Goal: Information Seeking & Learning: Learn about a topic

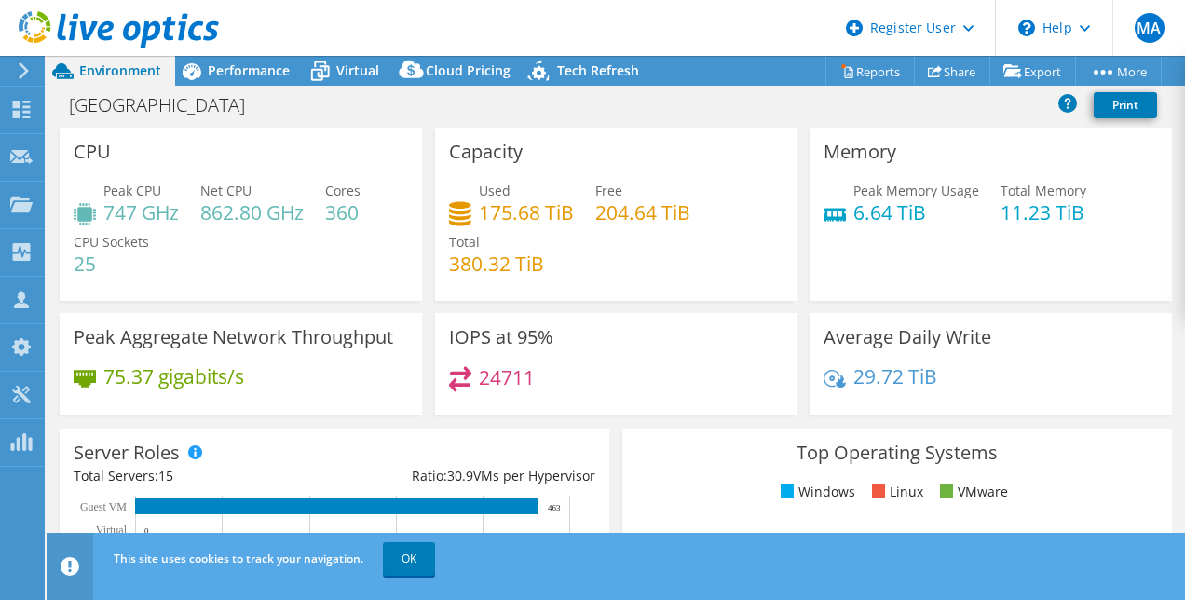
select select "USD"
click at [91, 263] on h4 "25" at bounding box center [111, 263] width 75 height 20
click at [866, 64] on link "Reports" at bounding box center [869, 71] width 89 height 29
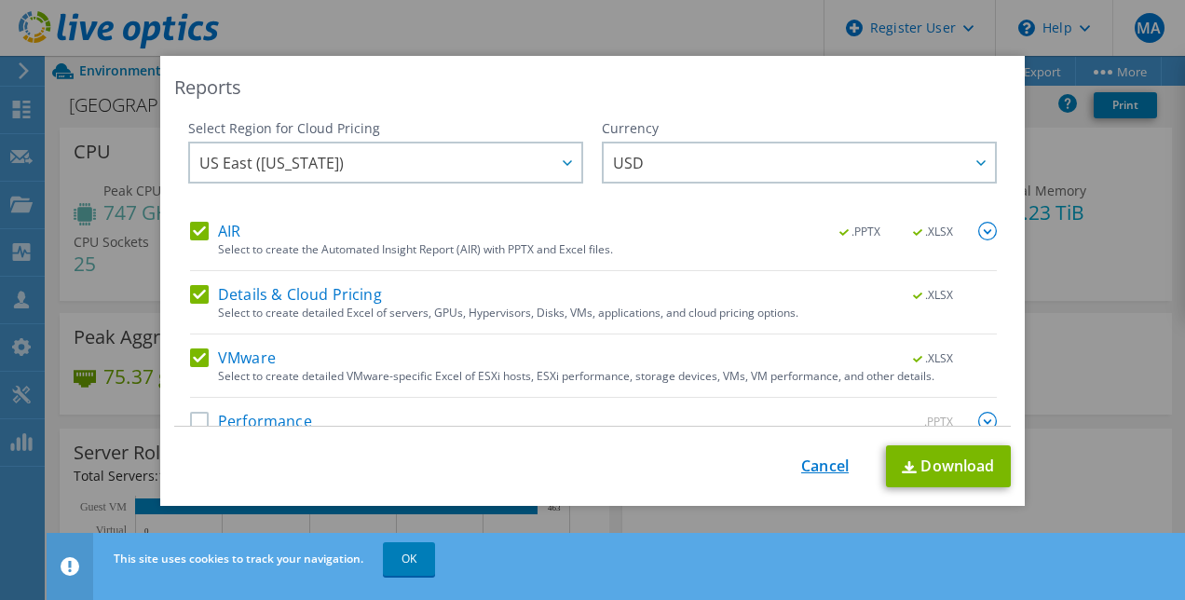
click at [834, 466] on link "Cancel" at bounding box center [825, 466] width 48 height 18
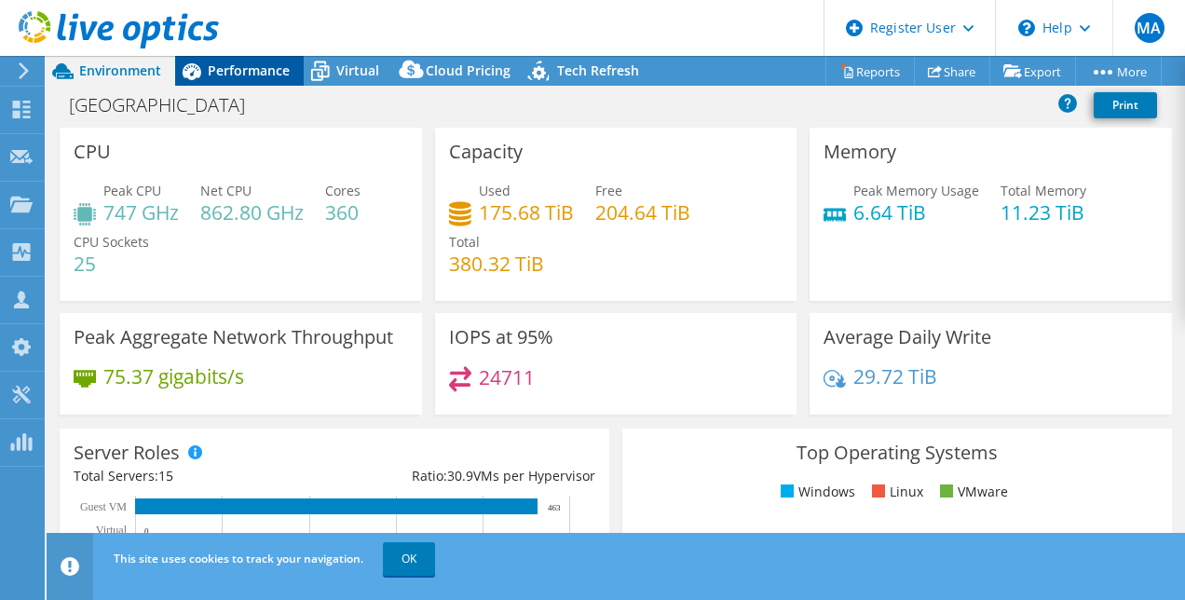
click at [250, 69] on span "Performance" at bounding box center [249, 70] width 82 height 18
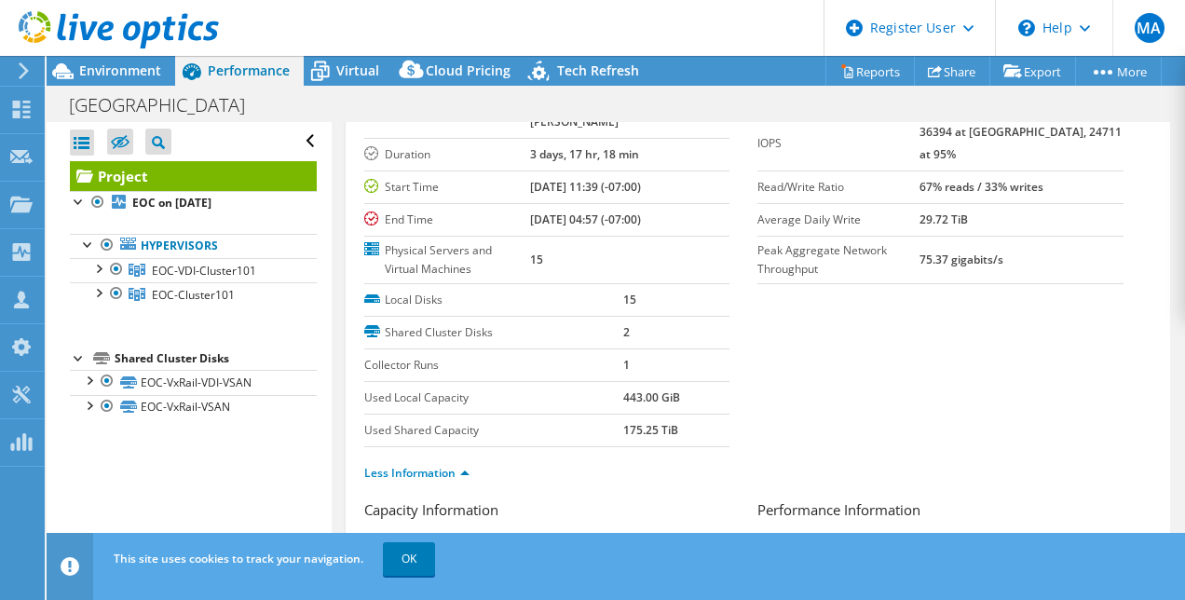
scroll to position [128, 0]
drag, startPoint x: 604, startPoint y: 272, endPoint x: 585, endPoint y: 276, distance: 19.0
click at [585, 276] on tr "Physical Servers and Virtual Machines 15" at bounding box center [547, 259] width 366 height 48
click at [838, 333] on section "Prepared for: [PERSON_NAME], [EMAIL_ADDRESS][DOMAIN_NAME] Account County of [GE…" at bounding box center [758, 274] width 788 height 448
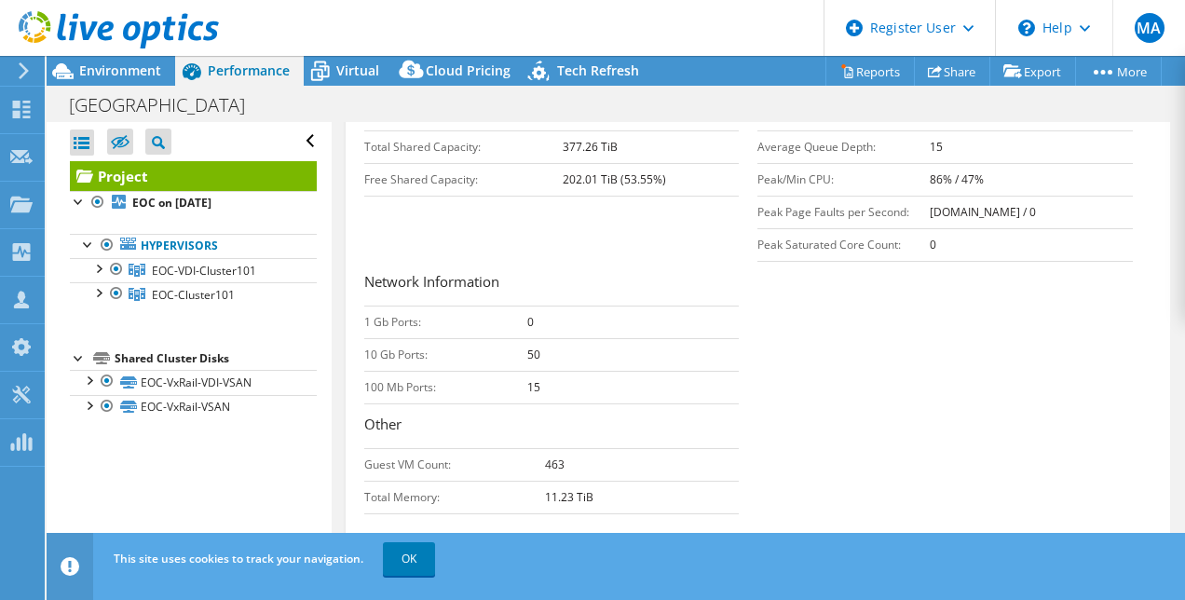
scroll to position [595, 0]
click at [104, 64] on span "Environment" at bounding box center [120, 70] width 82 height 18
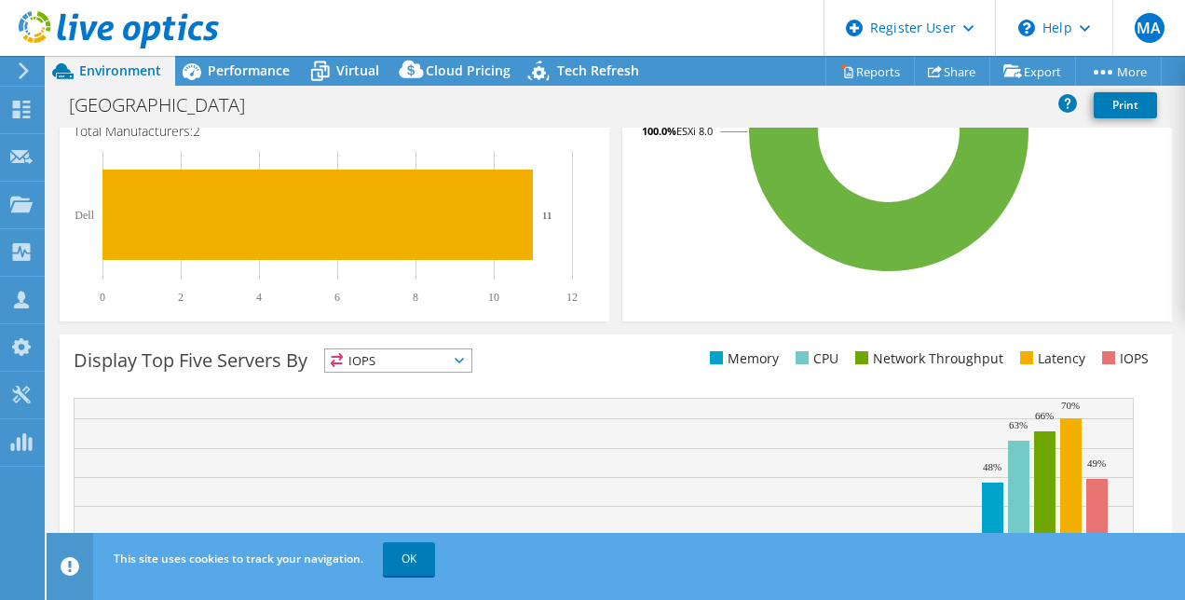
scroll to position [343, 0]
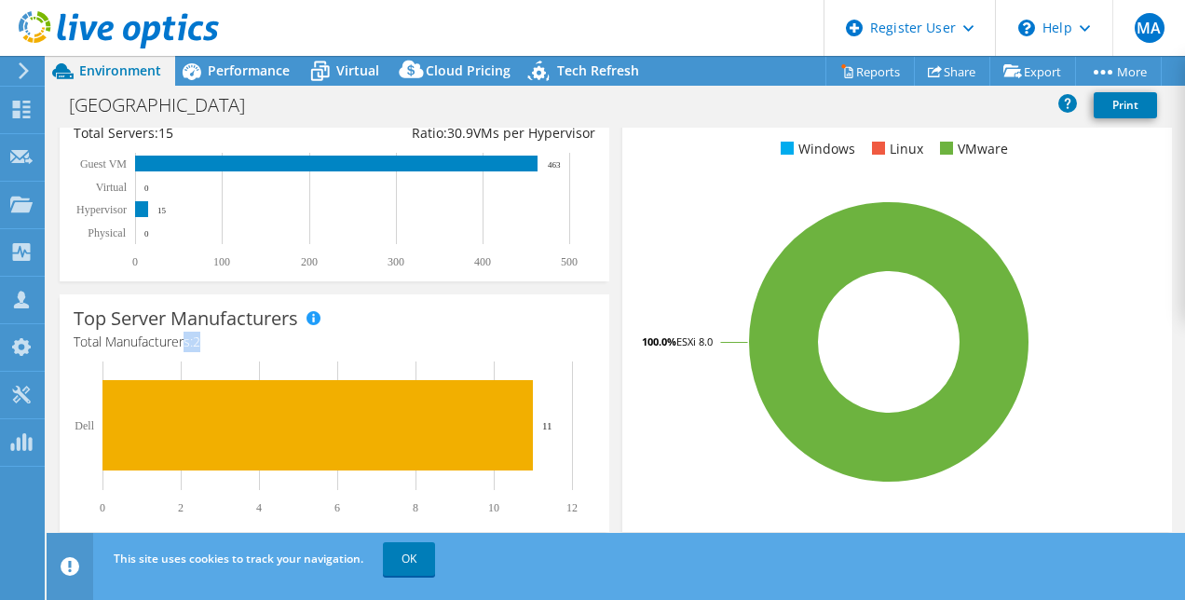
drag, startPoint x: 207, startPoint y: 339, endPoint x: 188, endPoint y: 343, distance: 19.0
click at [188, 343] on h4 "Total Manufacturers: 2" at bounding box center [335, 342] width 522 height 20
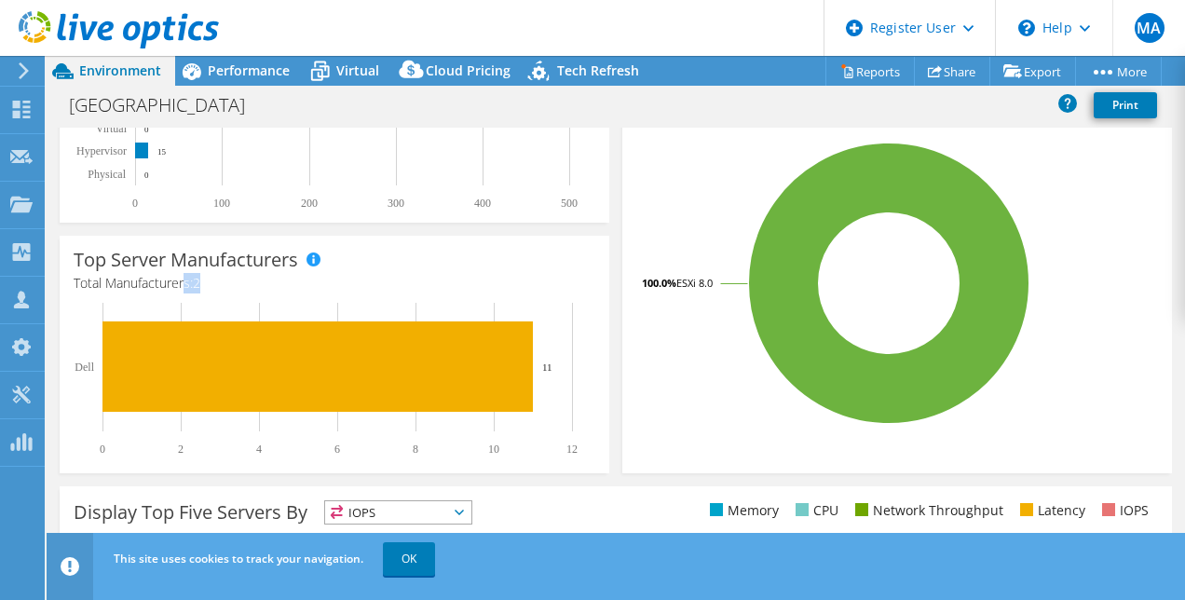
scroll to position [402, 0]
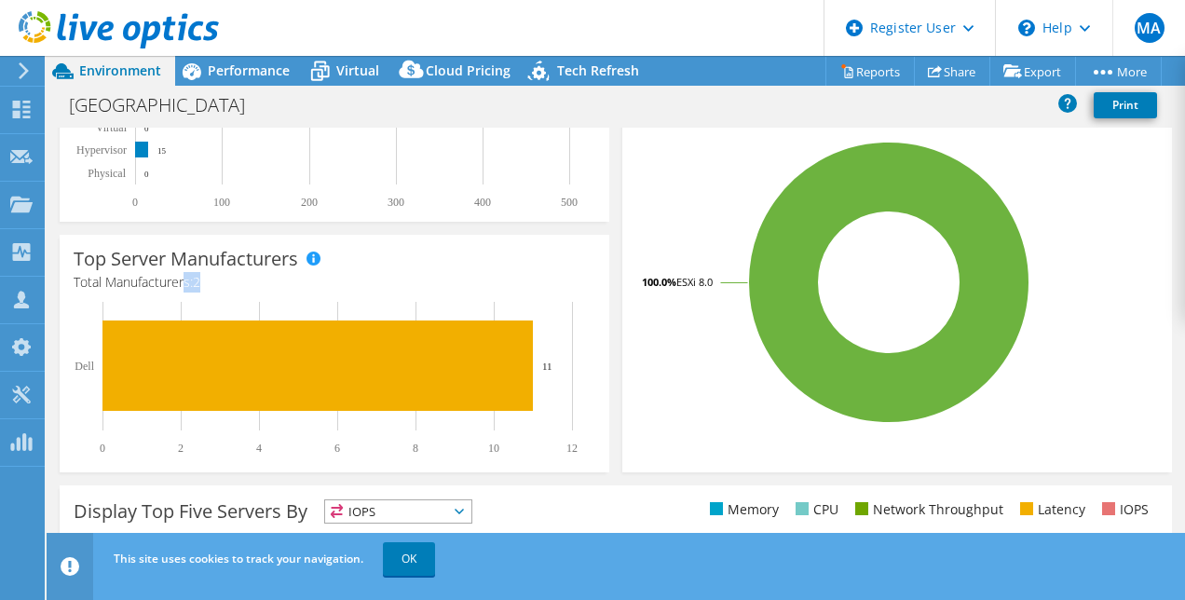
click at [559, 282] on h4 "Total Manufacturers: 2" at bounding box center [335, 282] width 522 height 20
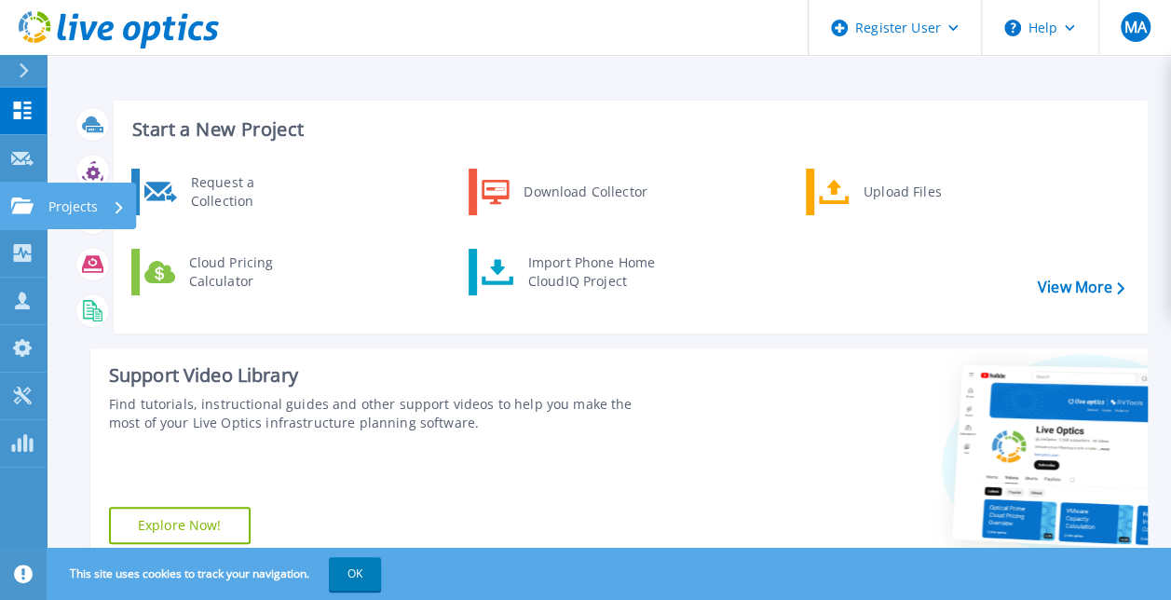
click at [26, 198] on icon at bounding box center [22, 205] width 22 height 16
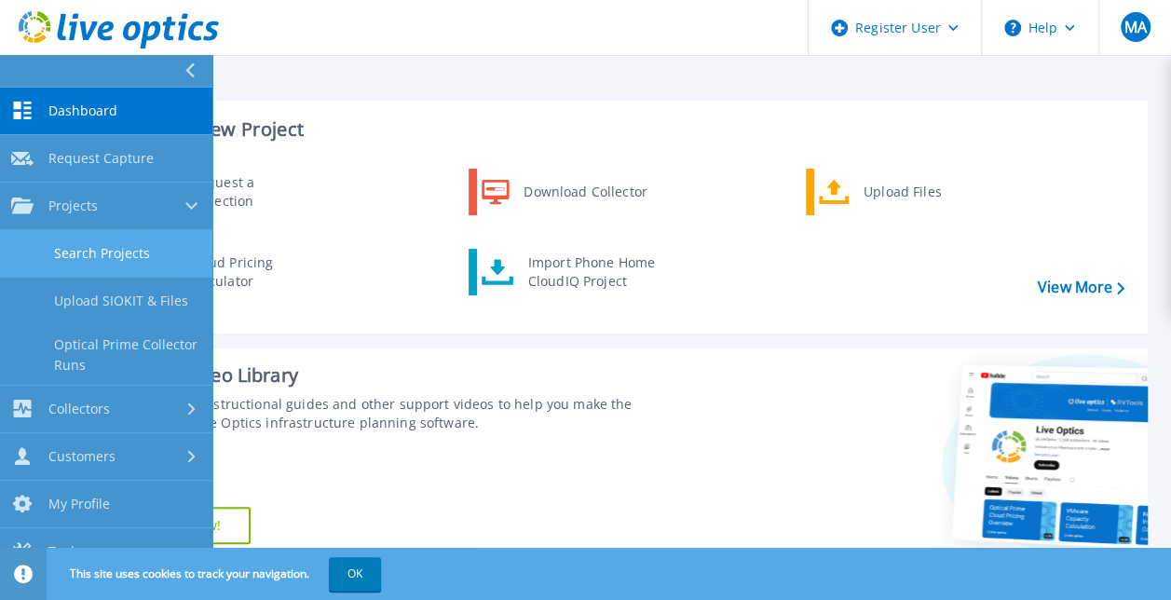
click at [112, 256] on link "Search Projects" at bounding box center [106, 254] width 212 height 48
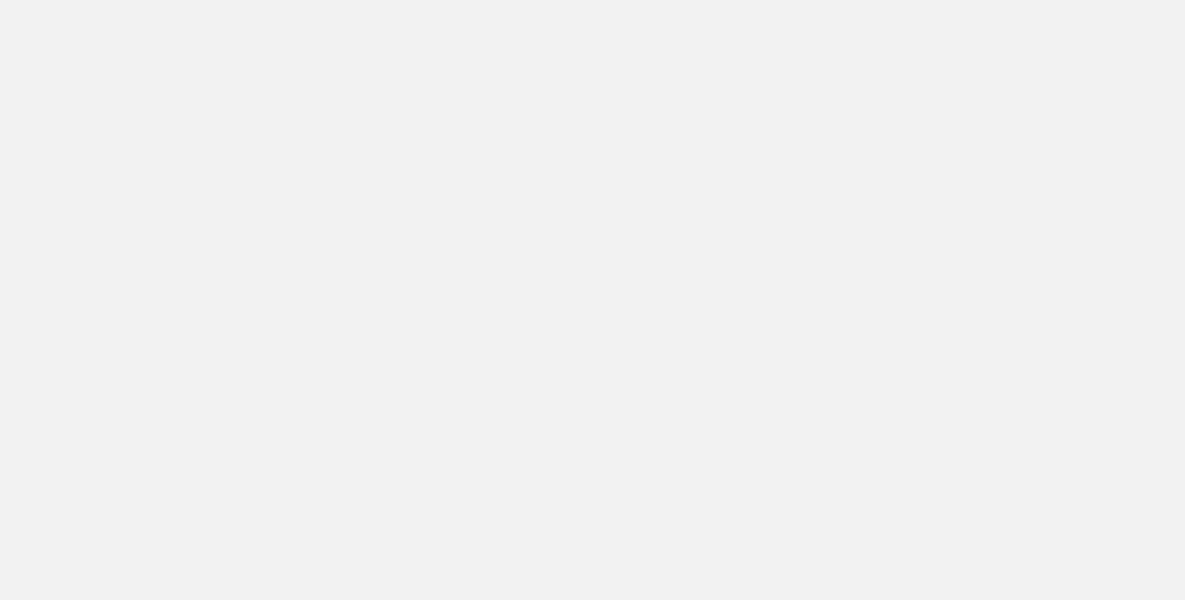
click at [147, 0] on html "Support Site Community Forum How can we help you?" at bounding box center [592, 0] width 1185 height 0
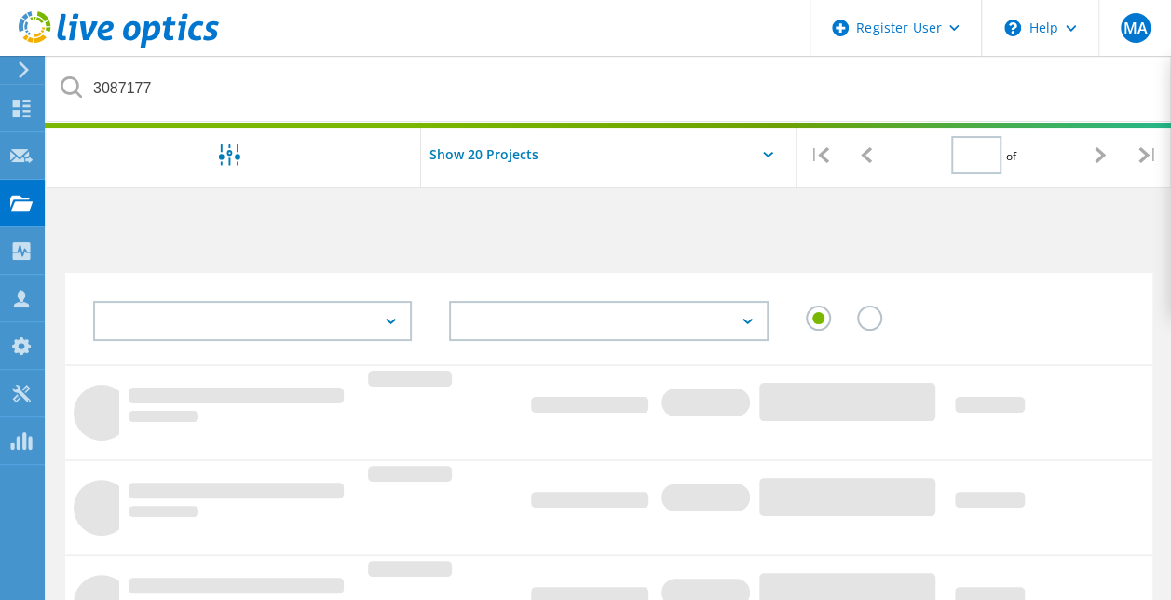
type input "1"
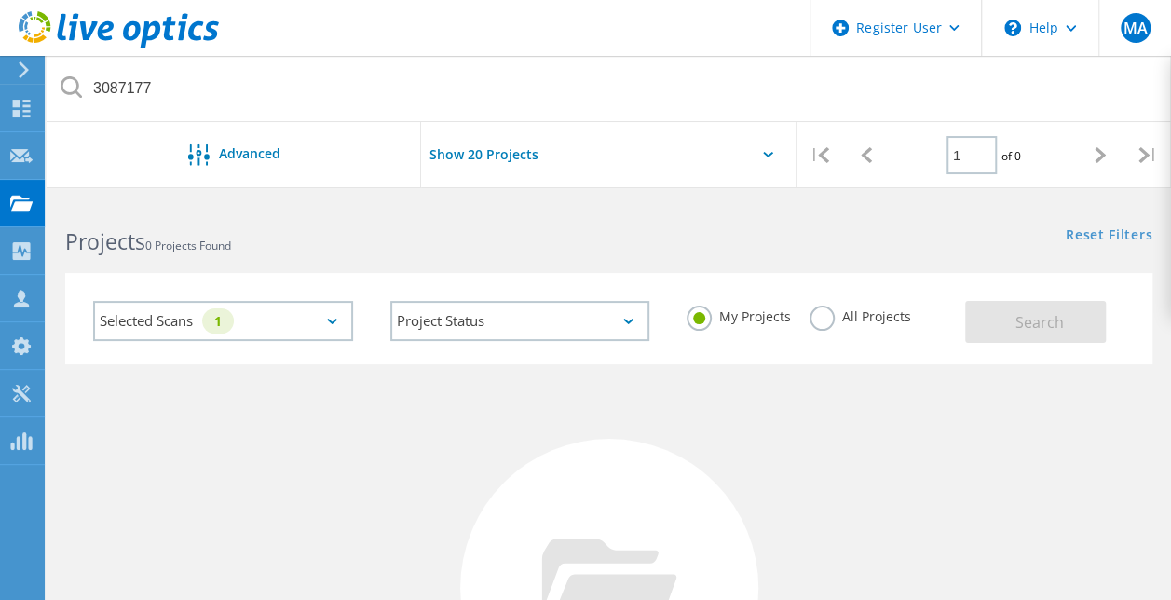
click at [819, 304] on div "My Projects All Projects" at bounding box center [816, 316] width 297 height 69
click at [819, 308] on label "All Projects" at bounding box center [860, 315] width 102 height 18
click at [0, 0] on input "All Projects" at bounding box center [0, 0] width 0 height 0
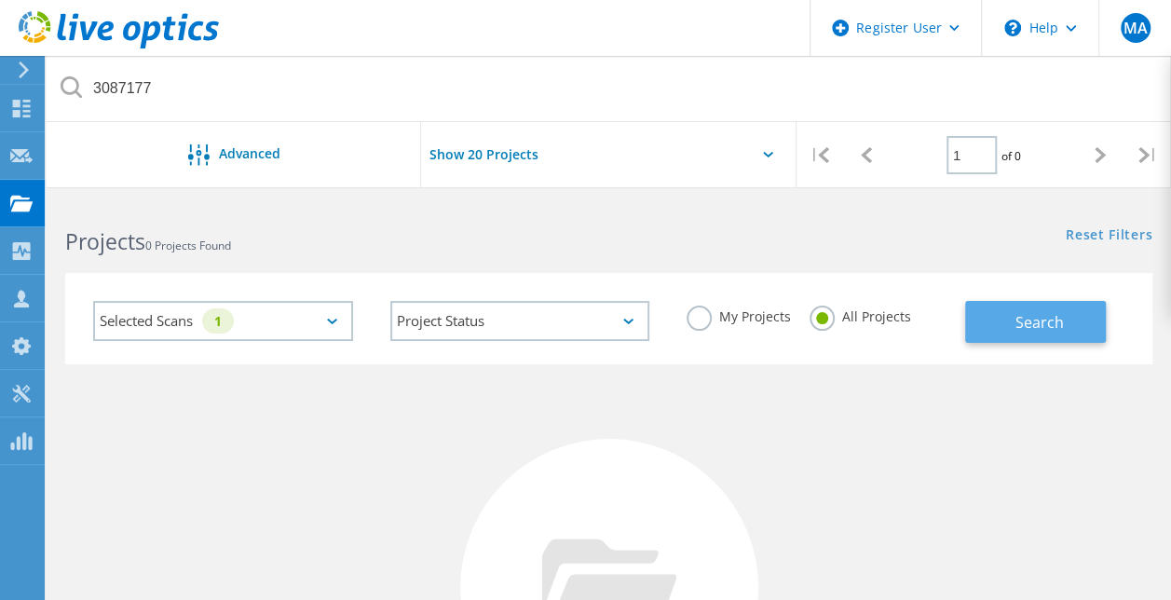
click at [1033, 329] on span "Search" at bounding box center [1038, 322] width 48 height 20
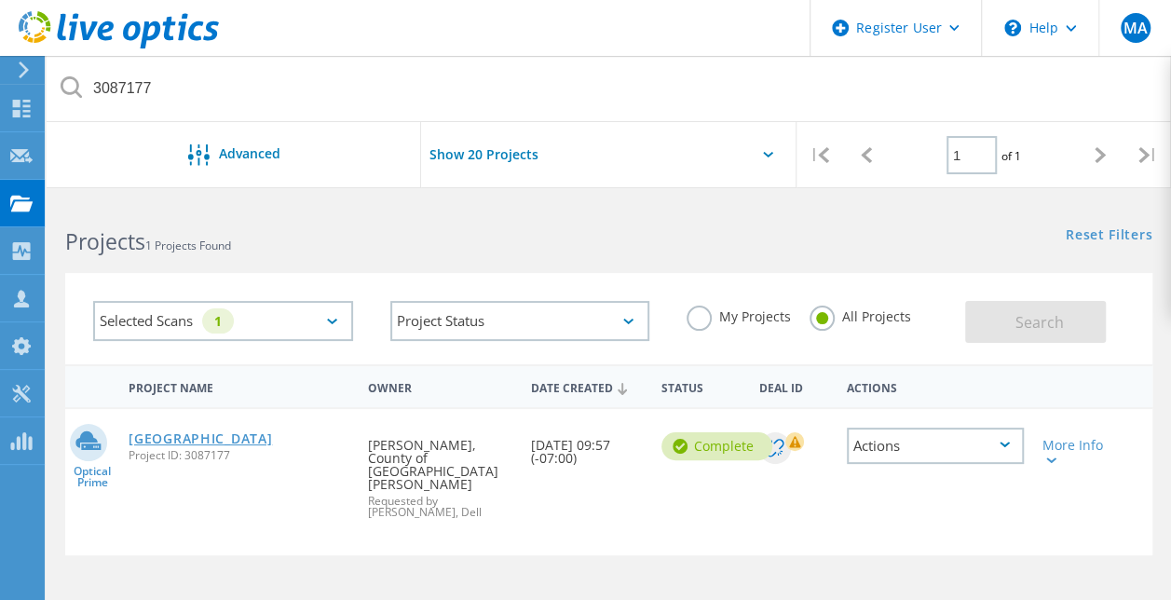
click at [217, 438] on link "Santa Barbara County" at bounding box center [200, 438] width 143 height 13
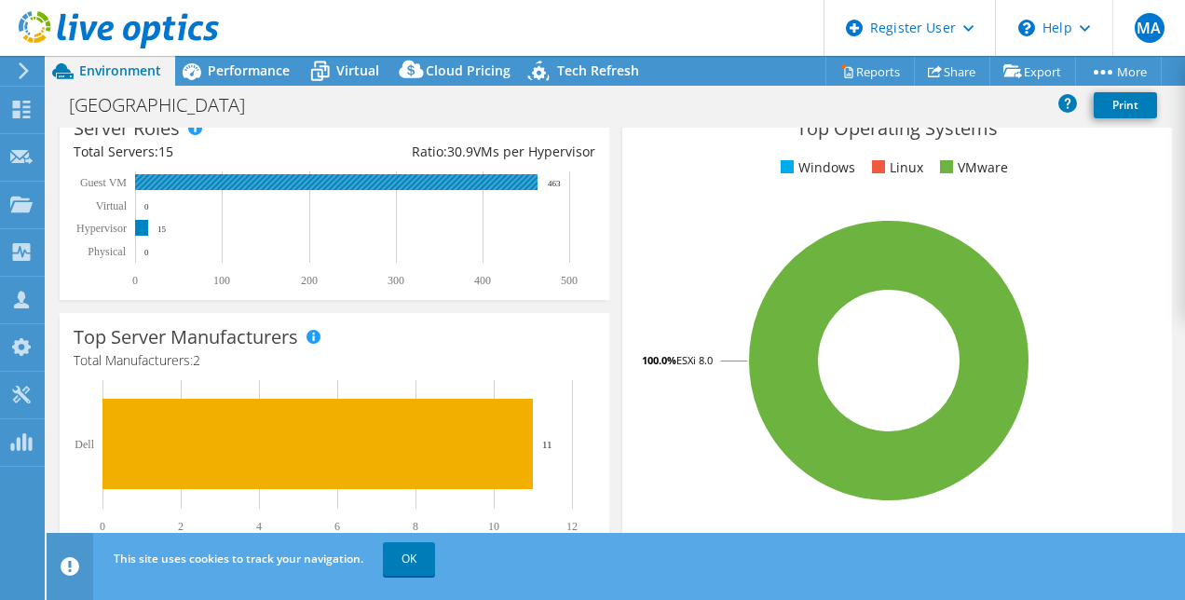
scroll to position [360, 0]
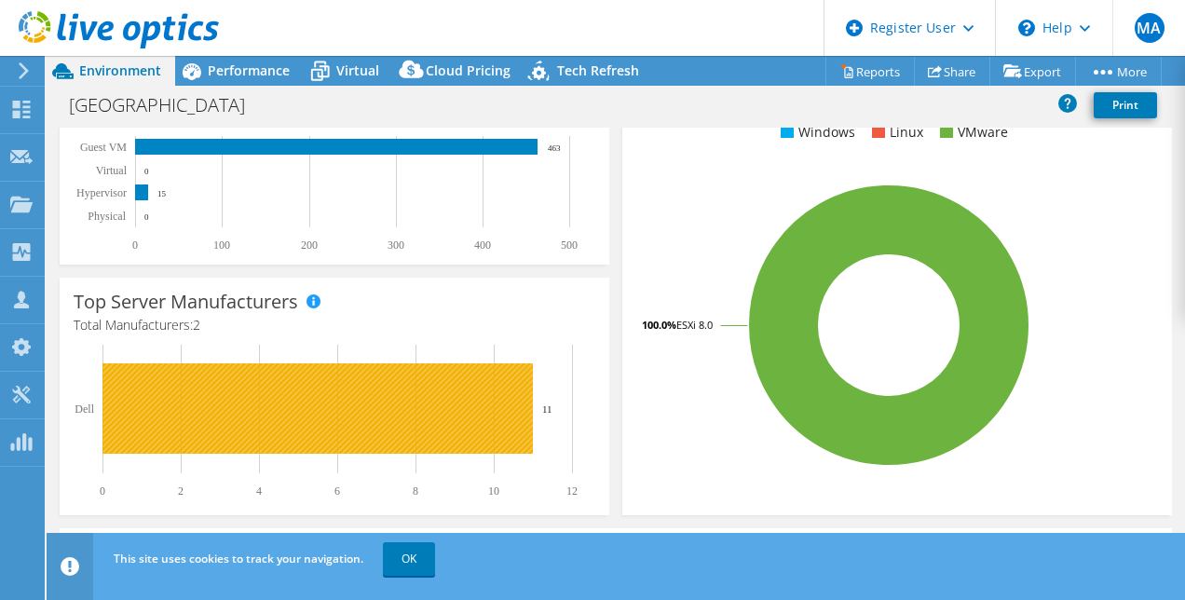
click at [497, 414] on rect at bounding box center [317, 408] width 430 height 90
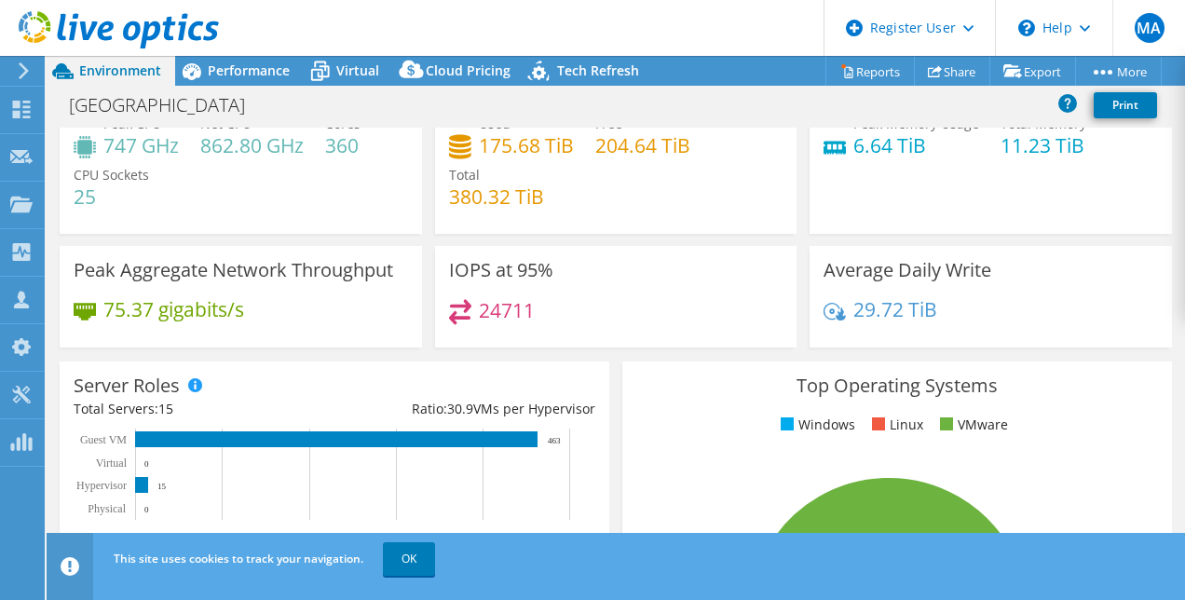
scroll to position [0, 0]
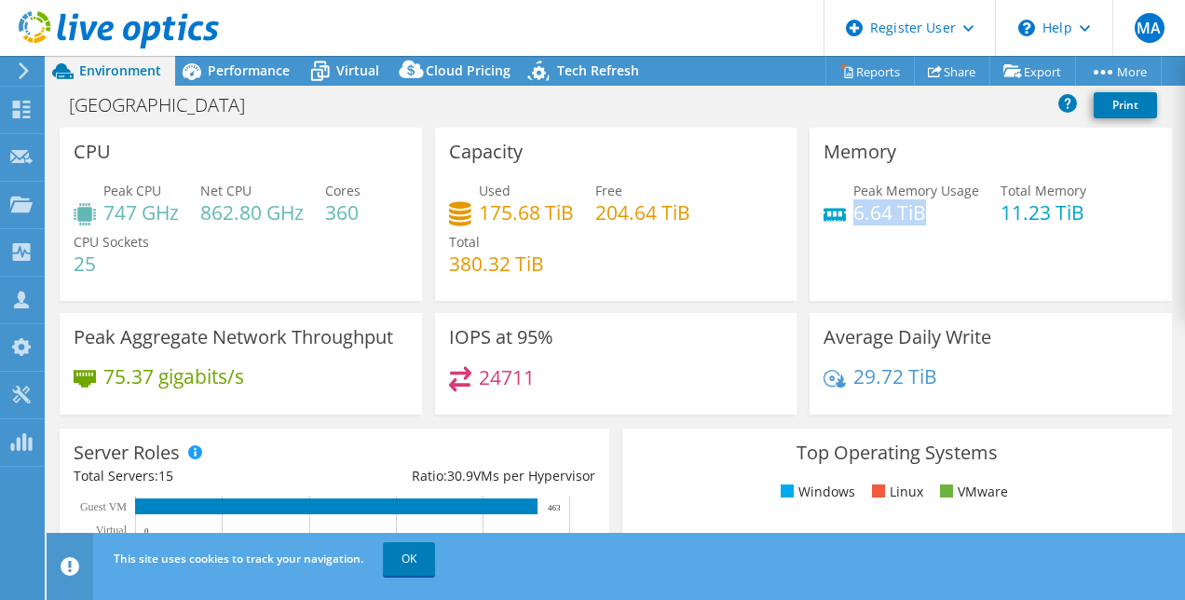
drag, startPoint x: 930, startPoint y: 214, endPoint x: 846, endPoint y: 212, distance: 83.9
click at [853, 212] on h4 "6.64 TiB" at bounding box center [916, 212] width 126 height 20
drag, startPoint x: 846, startPoint y: 212, endPoint x: 847, endPoint y: 245, distance: 32.6
click at [847, 245] on div "Memory Peak Memory Usage 6.64 TiB Total Memory 11.23 TiB" at bounding box center [990, 214] width 362 height 173
drag, startPoint x: 926, startPoint y: 220, endPoint x: 845, endPoint y: 206, distance: 82.2
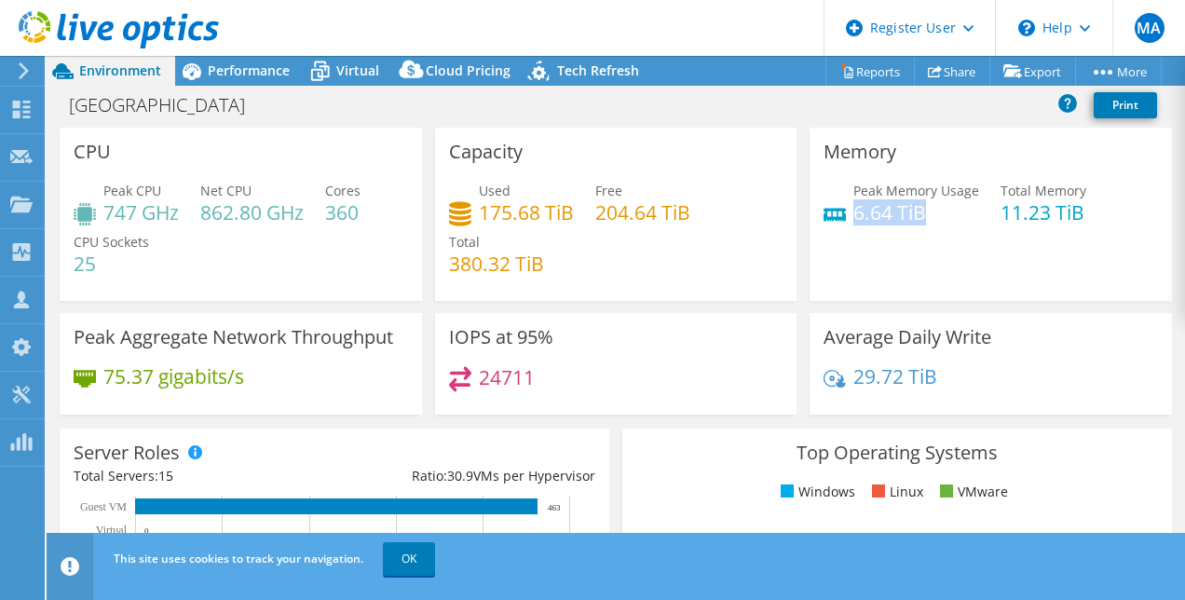
click at [853, 206] on h4 "6.64 TiB" at bounding box center [916, 212] width 126 height 20
drag, startPoint x: 181, startPoint y: 223, endPoint x: 95, endPoint y: 218, distance: 85.8
click at [95, 218] on div "Peak CPU 747 GHz Net CPU 862.80 GHz Cores 360 CPU Sockets 25" at bounding box center [241, 237] width 334 height 112
drag, startPoint x: 95, startPoint y: 218, endPoint x: 192, endPoint y: 261, distance: 105.9
click at [192, 261] on div "Peak CPU 747 GHz Net CPU 862.80 GHz Cores 360 CPU Sockets 25" at bounding box center [241, 237] width 334 height 112
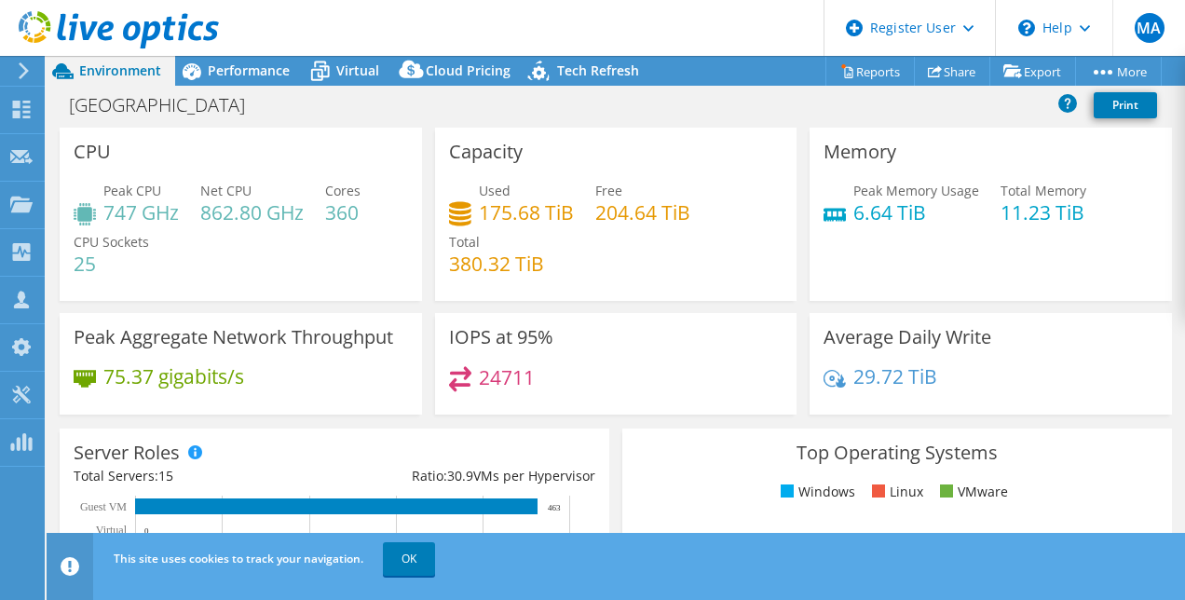
click at [645, 102] on div "Santa Barbara County Print" at bounding box center [616, 105] width 1138 height 34
click at [196, 227] on div "Peak CPU 747 GHz Net CPU 862.80 GHz Cores 360 CPU Sockets 25" at bounding box center [241, 237] width 334 height 112
click at [599, 106] on div "Santa Barbara County Print" at bounding box center [616, 105] width 1138 height 34
click at [419, 245] on div "CPU Peak CPU 747 GHz Net CPU 862.80 GHz Cores 360 CPU Sockets 25" at bounding box center [240, 214] width 375 height 173
click at [232, 218] on h4 "862.80 GHz" at bounding box center [251, 212] width 103 height 20
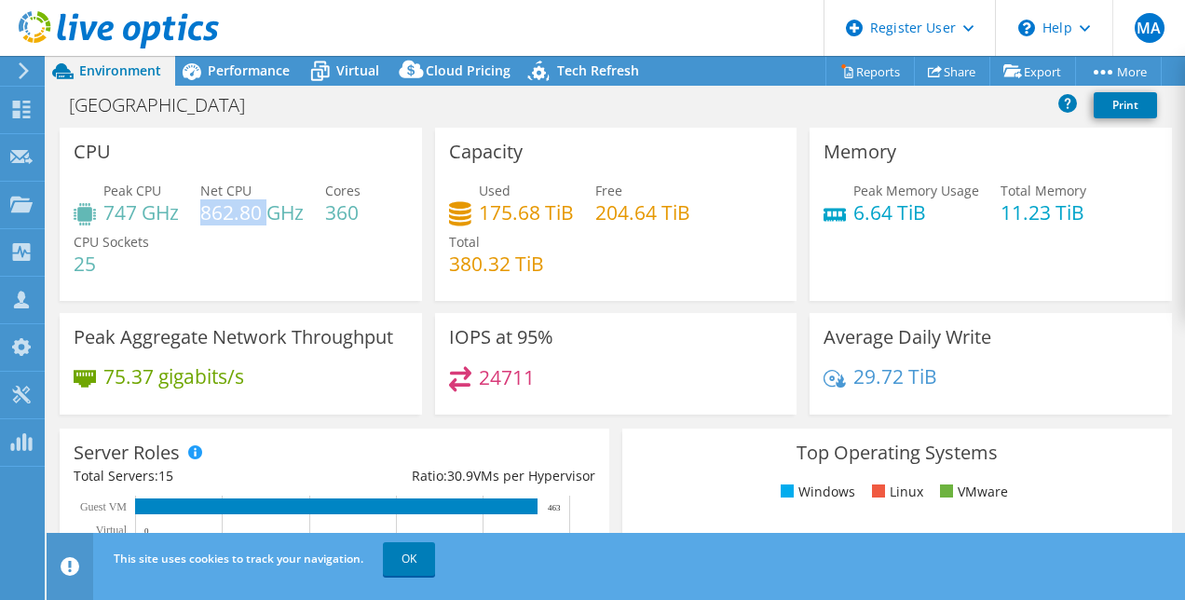
click at [232, 218] on h4 "862.80 GHz" at bounding box center [251, 212] width 103 height 20
drag, startPoint x: 232, startPoint y: 218, endPoint x: 329, endPoint y: 248, distance: 101.4
click at [329, 248] on div "Peak CPU 747 GHz Net CPU 862.80 GHz Cores 360 CPU Sockets 25" at bounding box center [241, 237] width 334 height 112
click at [238, 213] on h4 "862.80 GHz" at bounding box center [251, 212] width 103 height 20
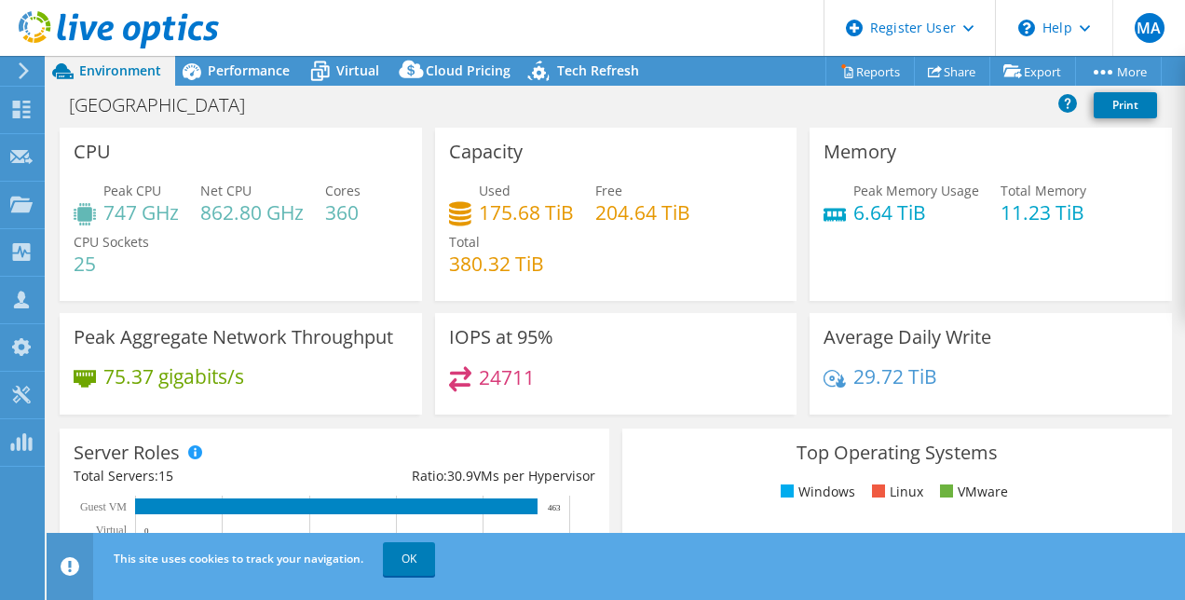
drag, startPoint x: 238, startPoint y: 213, endPoint x: 153, endPoint y: 209, distance: 85.8
click at [153, 209] on h4 "747 GHz" at bounding box center [140, 212] width 75 height 20
drag, startPoint x: 153, startPoint y: 209, endPoint x: 302, endPoint y: 247, distance: 153.9
click at [302, 247] on div "Peak CPU 747 GHz Net CPU 862.80 GHz Cores 360 CPU Sockets 25" at bounding box center [241, 237] width 334 height 112
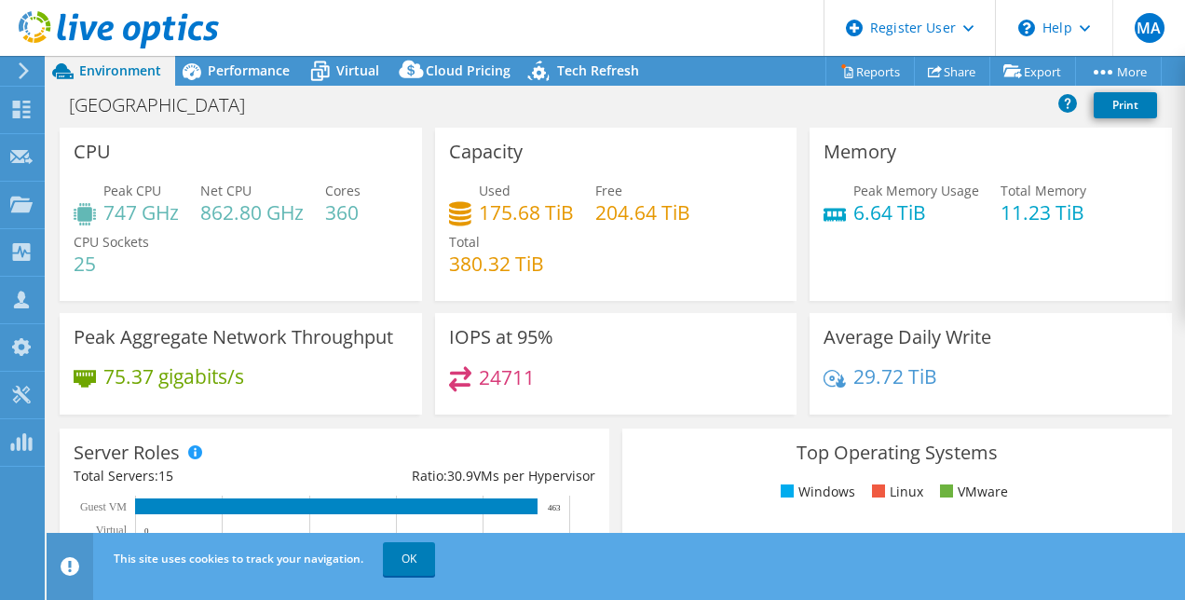
click at [488, 212] on h4 "175.68 TiB" at bounding box center [526, 212] width 95 height 20
click at [119, 211] on h4 "747 GHz" at bounding box center [140, 212] width 75 height 20
click at [607, 212] on h4 "204.64 TiB" at bounding box center [642, 212] width 95 height 20
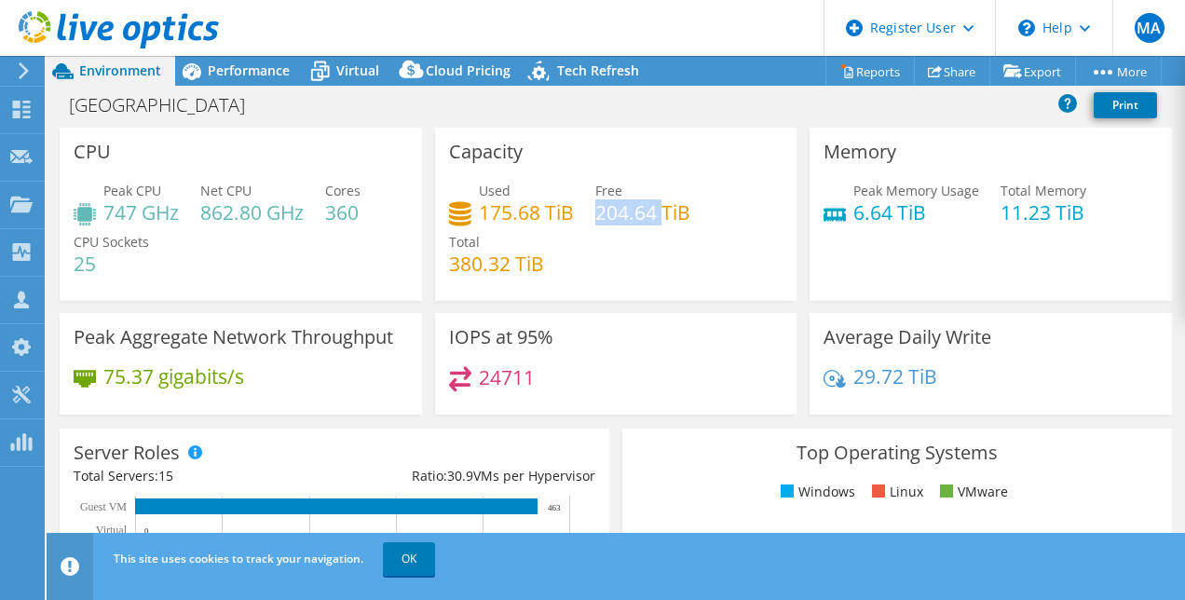
click at [607, 212] on h4 "204.64 TiB" at bounding box center [642, 212] width 95 height 20
drag, startPoint x: 607, startPoint y: 212, endPoint x: 636, endPoint y: 265, distance: 60.4
click at [636, 265] on div "Used 175.68 TiB Free 204.64 TiB Total 380.32 TiB" at bounding box center [616, 237] width 334 height 112
click at [514, 209] on h4 "175.68 TiB" at bounding box center [526, 212] width 95 height 20
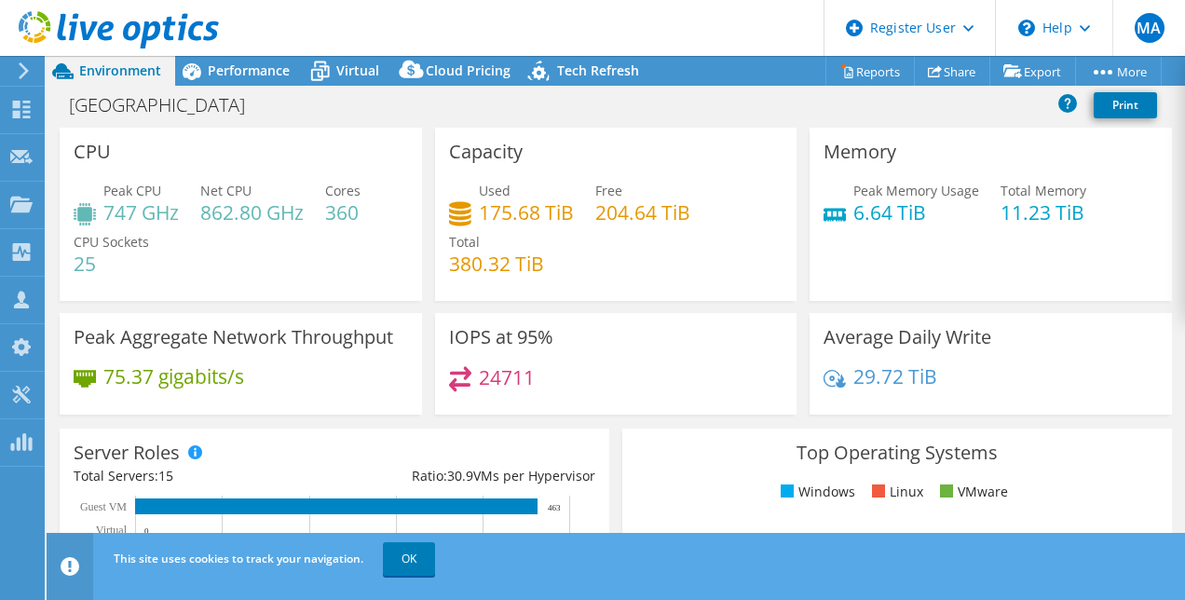
click at [156, 211] on h4 "747 GHz" at bounding box center [140, 212] width 75 height 20
drag, startPoint x: 156, startPoint y: 211, endPoint x: 126, endPoint y: 214, distance: 30.0
click at [126, 214] on h4 "747 GHz" at bounding box center [140, 212] width 75 height 20
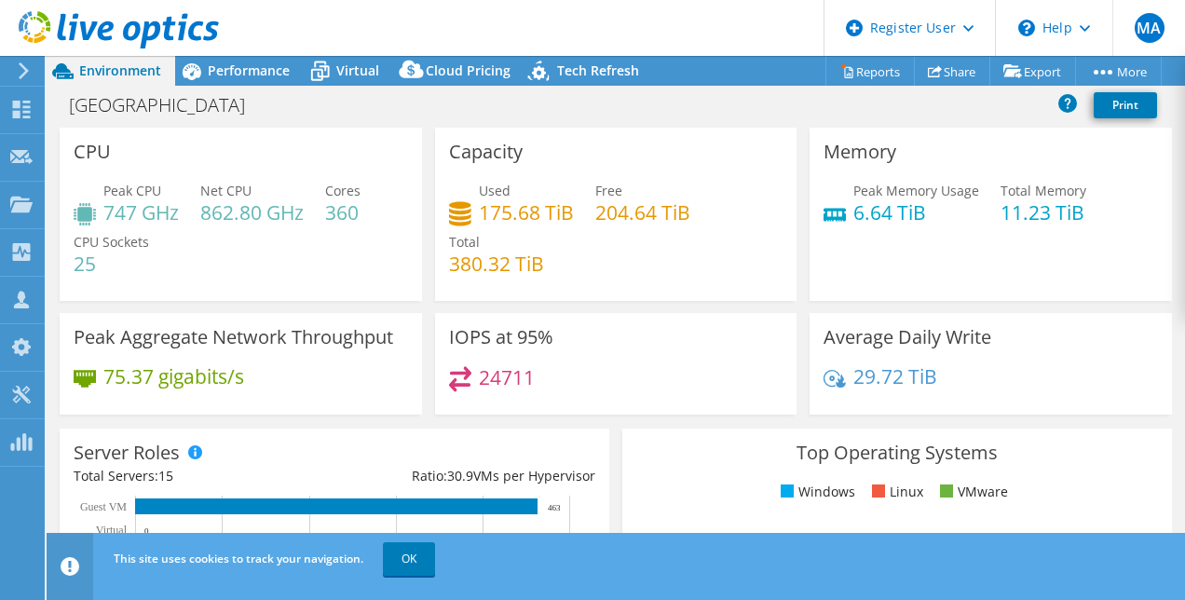
drag, startPoint x: 126, startPoint y: 214, endPoint x: 253, endPoint y: 249, distance: 132.2
click at [253, 249] on div "Peak CPU 747 GHz Net CPU 862.80 GHz Cores 360 CPU Sockets 25" at bounding box center [241, 237] width 334 height 112
click at [228, 219] on h4 "862.80 GHz" at bounding box center [251, 212] width 103 height 20
drag, startPoint x: 228, startPoint y: 219, endPoint x: 282, endPoint y: 282, distance: 83.3
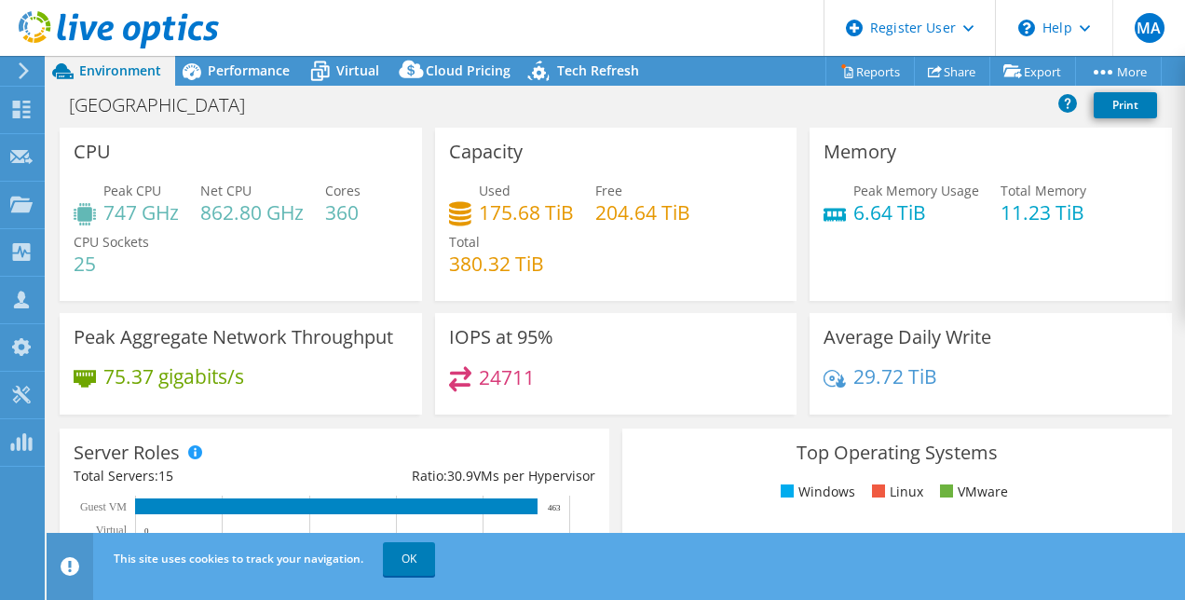
click at [282, 282] on div "Peak CPU 747 GHz Net CPU 862.80 GHz Cores 360 CPU Sockets 25" at bounding box center [241, 237] width 334 height 112
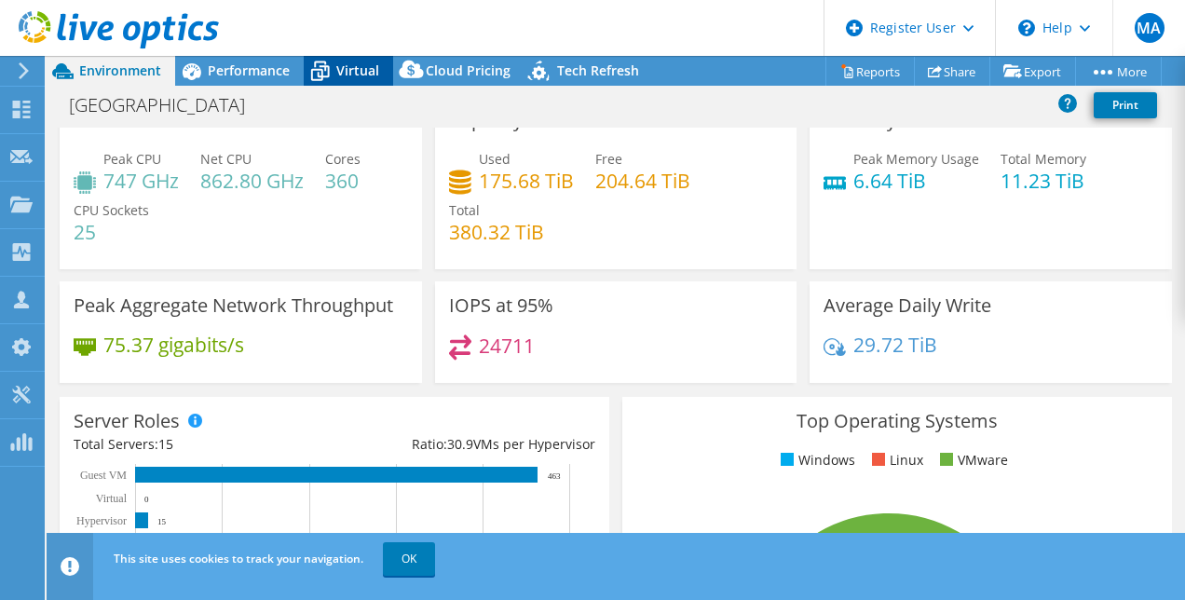
click at [322, 80] on icon at bounding box center [320, 71] width 33 height 33
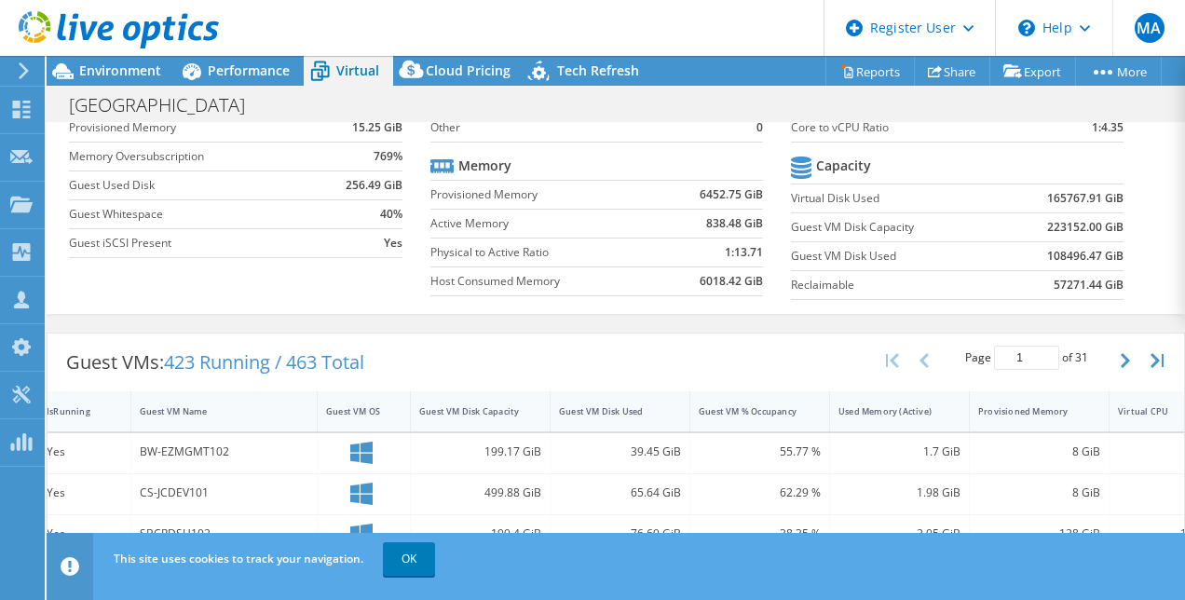
scroll to position [155, 0]
click at [1150, 354] on icon "button" at bounding box center [1156, 361] width 13 height 15
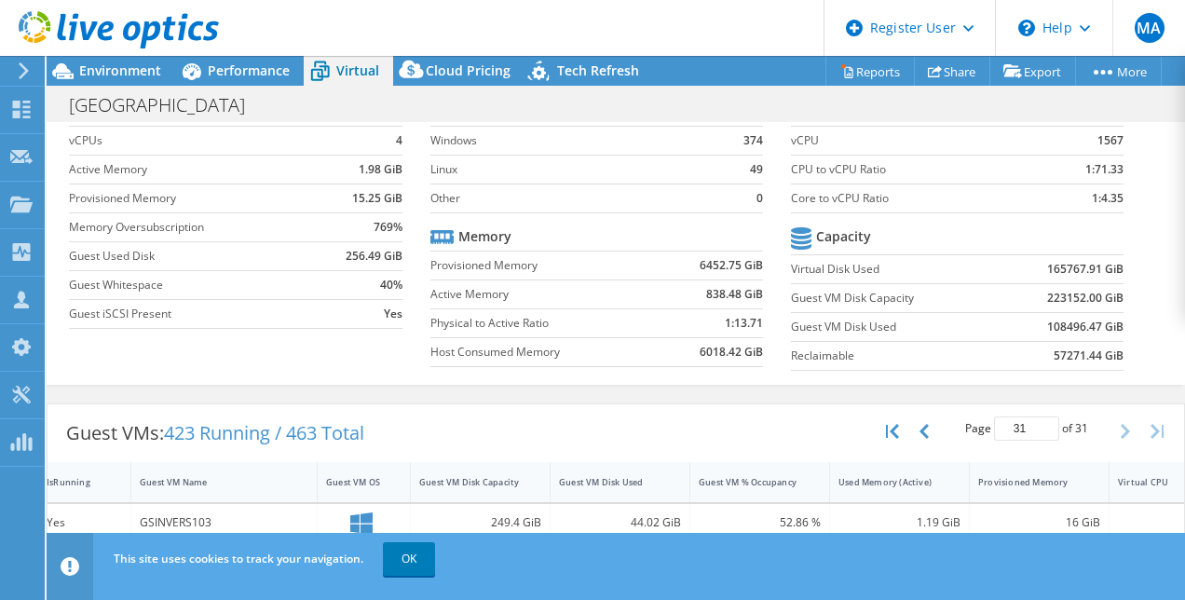
scroll to position [0, 0]
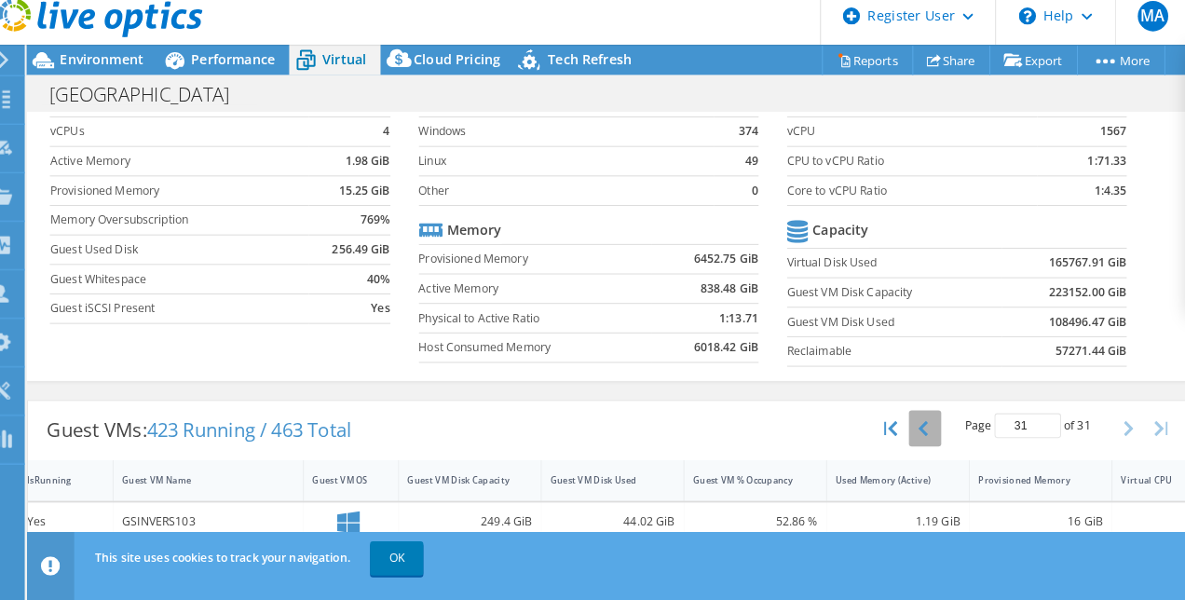
click at [918, 424] on button "button" at bounding box center [926, 431] width 32 height 35
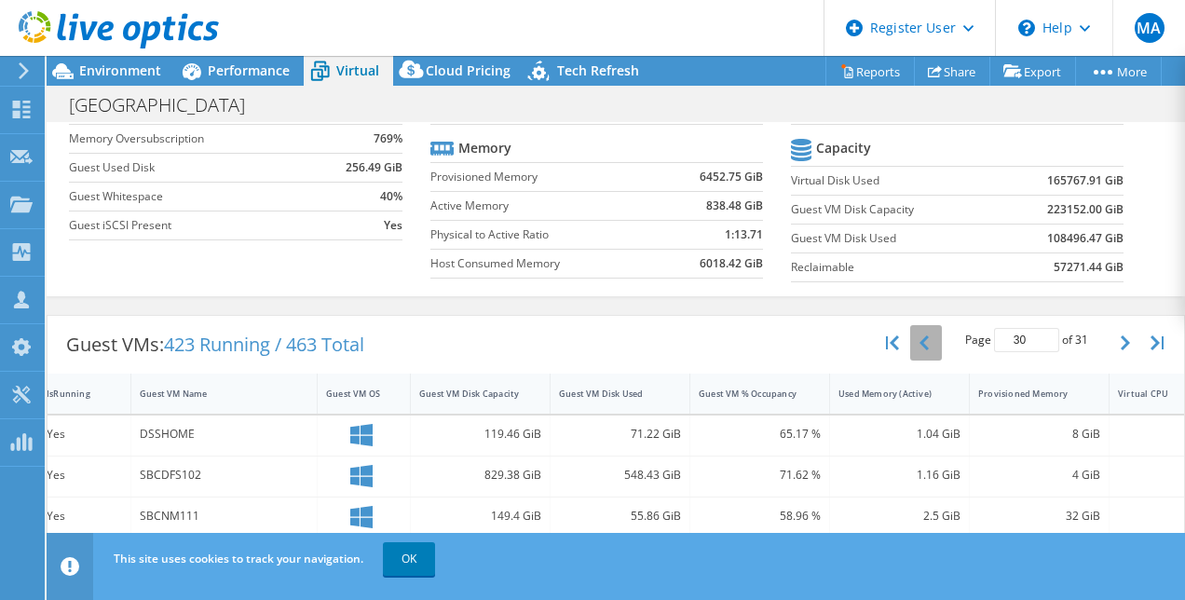
scroll to position [179, 0]
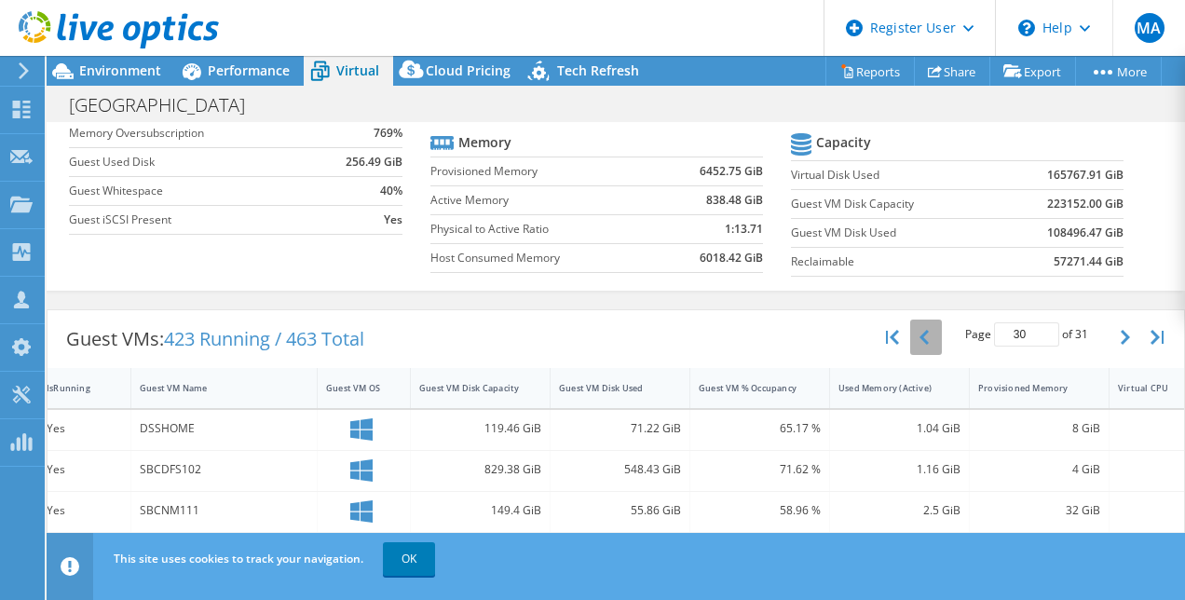
click at [919, 335] on icon "button" at bounding box center [923, 337] width 9 height 15
type input "29"
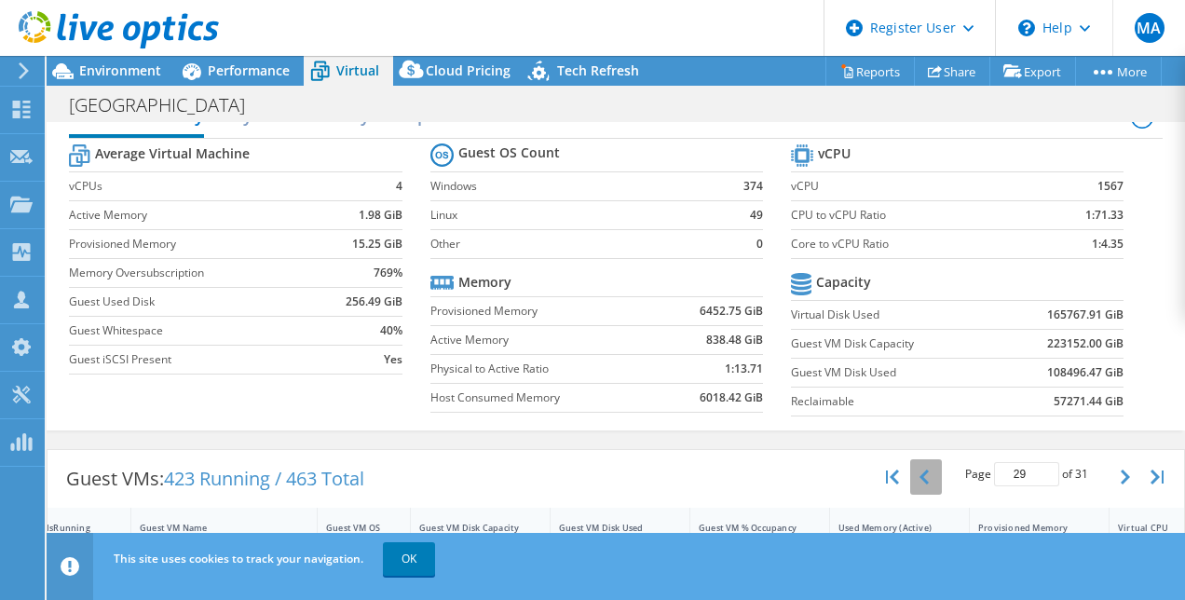
scroll to position [40, 0]
click at [594, 75] on span "Tech Refresh" at bounding box center [598, 70] width 82 height 18
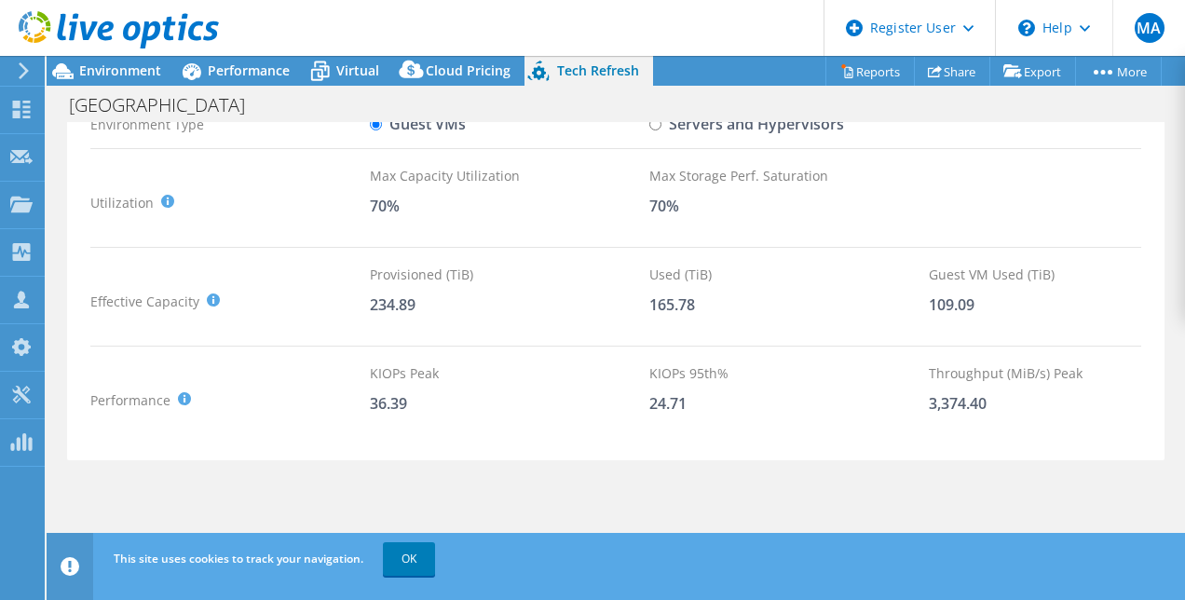
scroll to position [0, 0]
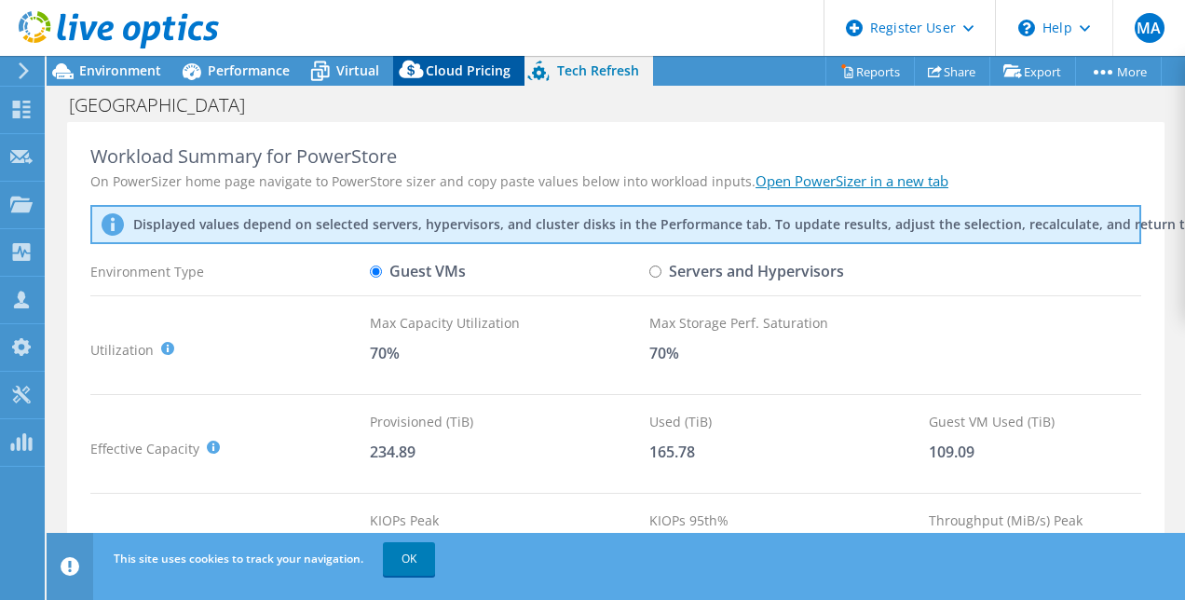
click at [469, 70] on span "Cloud Pricing" at bounding box center [468, 70] width 85 height 18
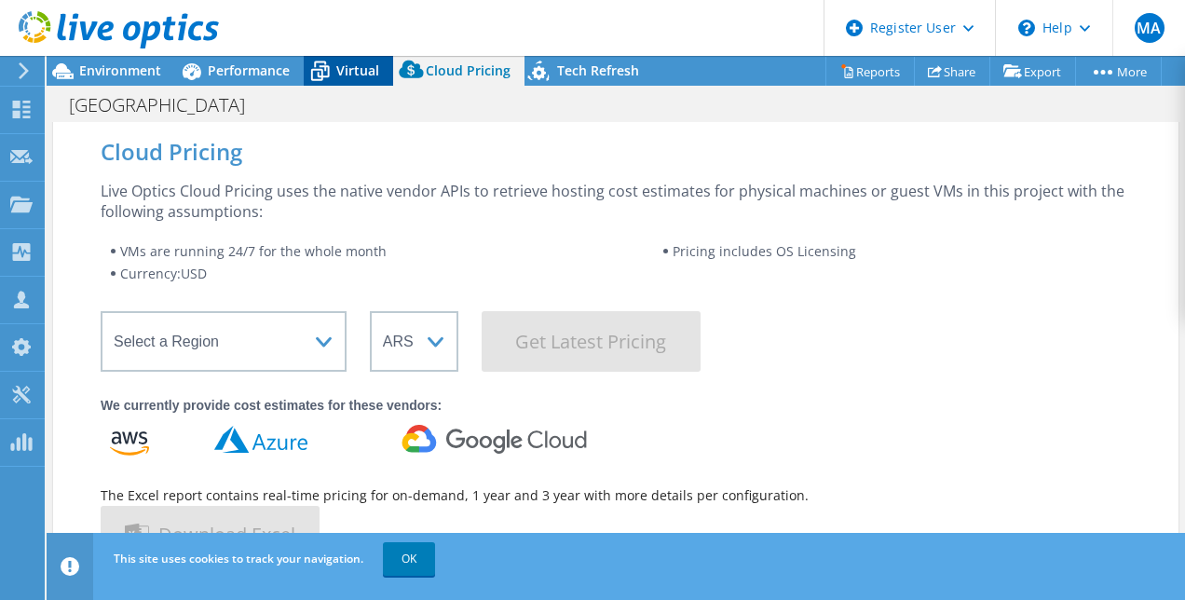
click at [354, 62] on span "Virtual" at bounding box center [357, 70] width 43 height 18
